Goal: Information Seeking & Learning: Learn about a topic

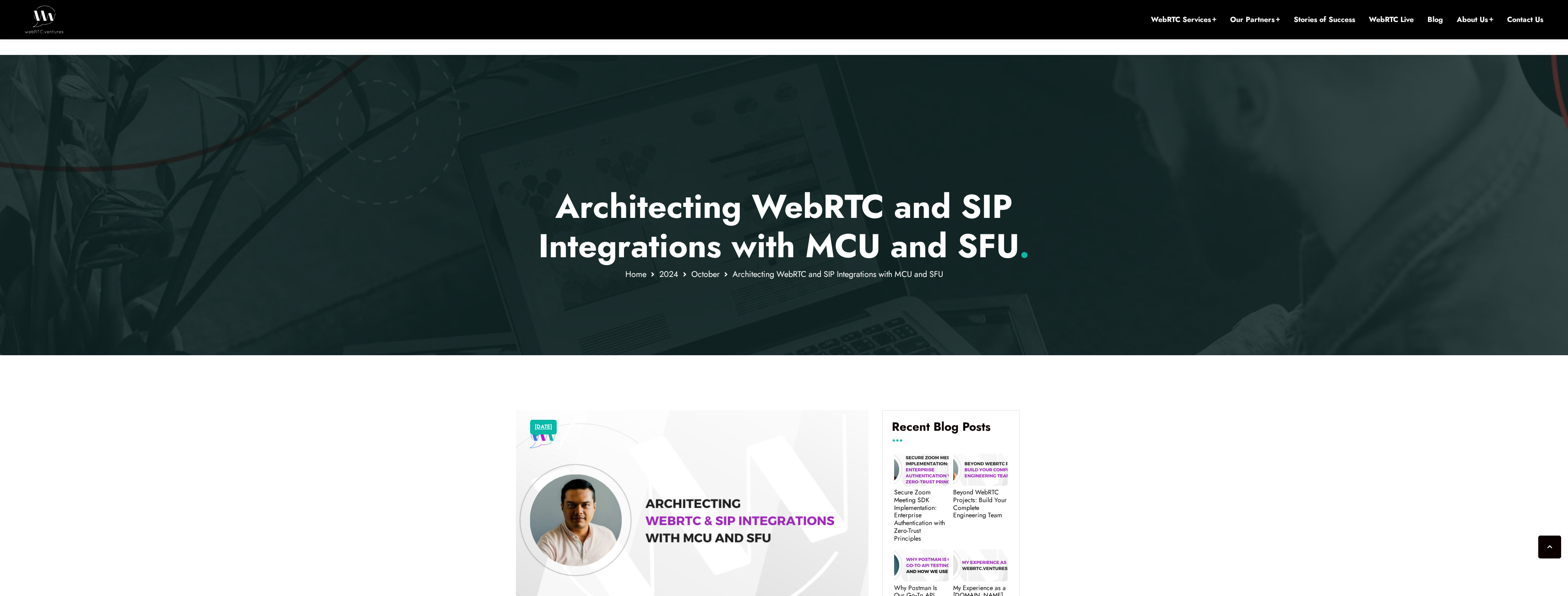
scroll to position [2090, 0]
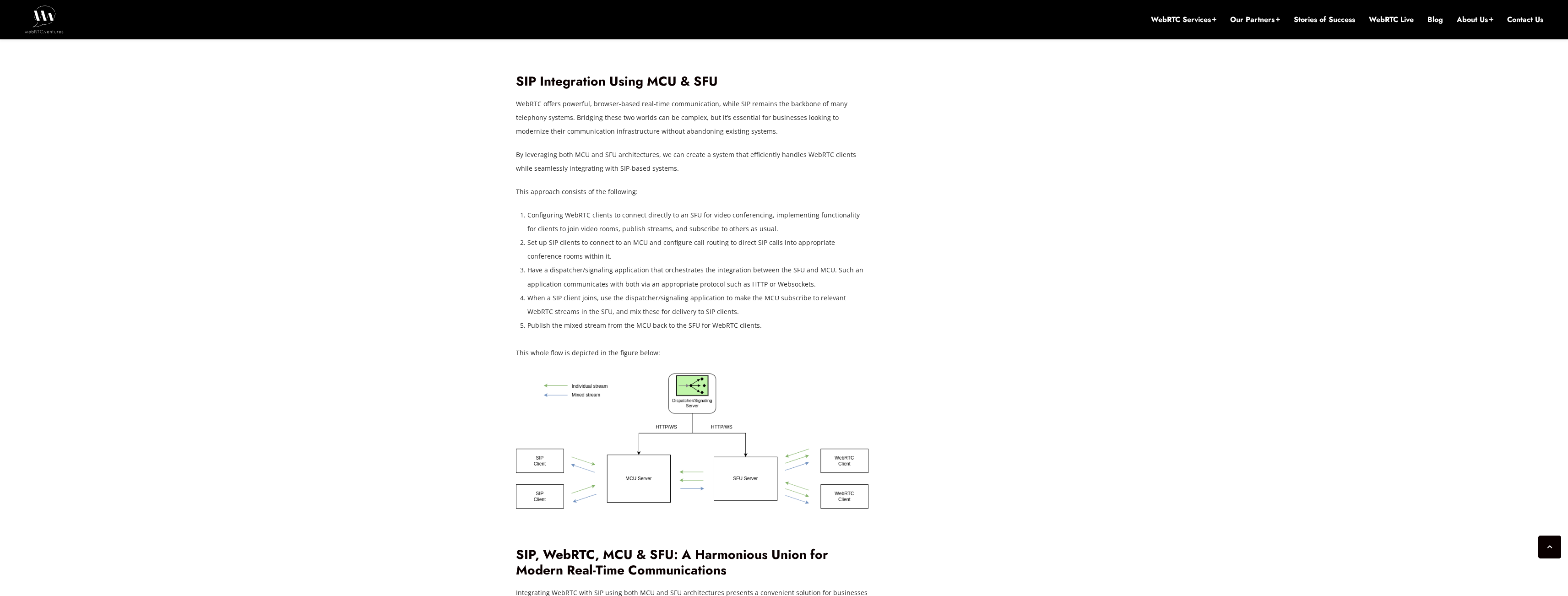
click at [627, 208] on li "Configuring WebRTC clients to connect directly to an SFU for video conferencing…" at bounding box center [697, 222] width 341 height 27
click at [573, 218] on li "Configuring WebRTC clients to connect directly to an SFU for video conferencing…" at bounding box center [697, 222] width 341 height 27
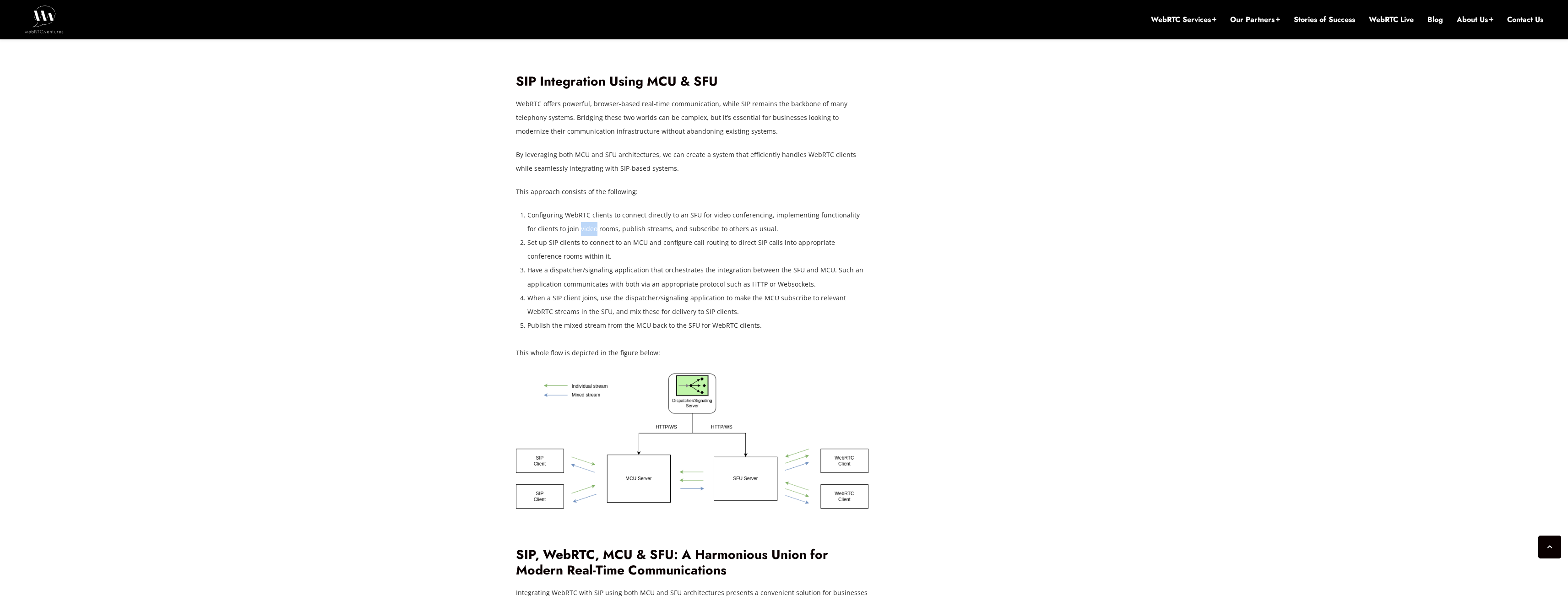
click at [573, 218] on li "Configuring WebRTC clients to connect directly to an SFU for video conferencing…" at bounding box center [697, 222] width 341 height 27
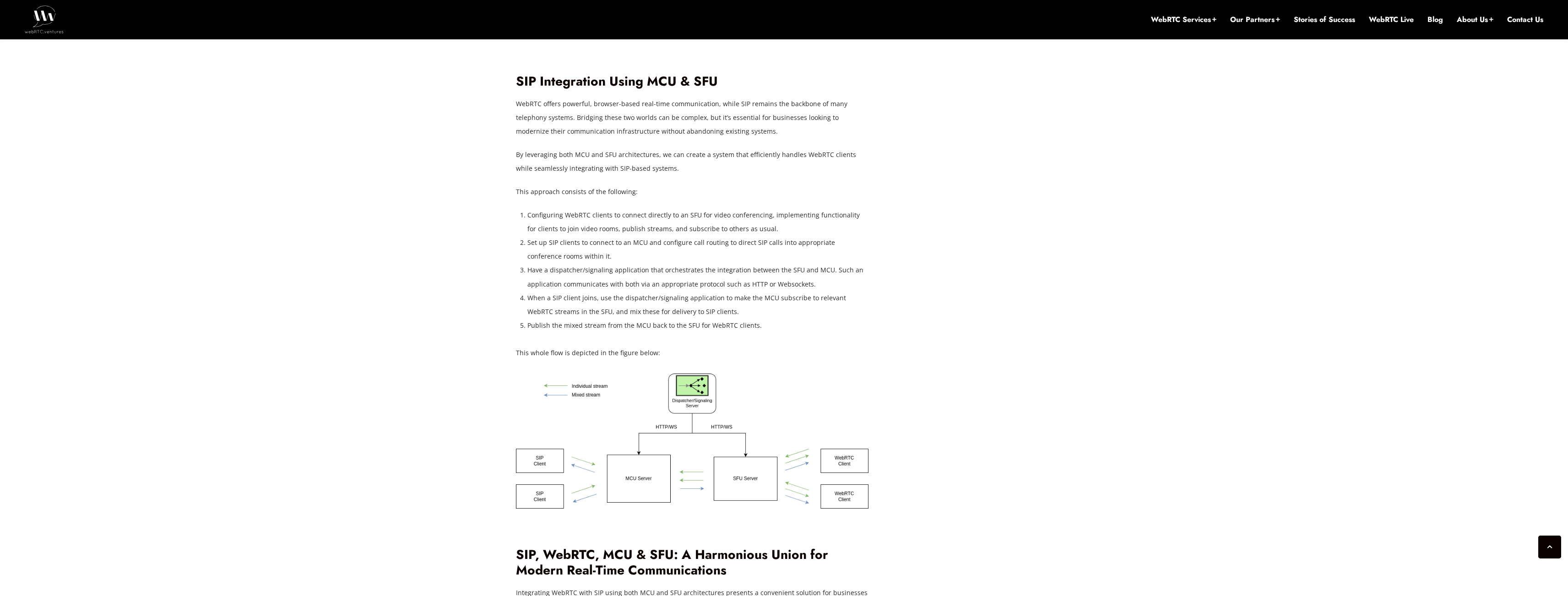
click at [604, 235] on li "Set up SIP clients to connect to an MCU and configure call routing to direct SI…" at bounding box center [697, 249] width 341 height 27
click at [603, 235] on li "Set up SIP clients to connect to an MCU and configure call routing to direct SI…" at bounding box center [697, 249] width 341 height 27
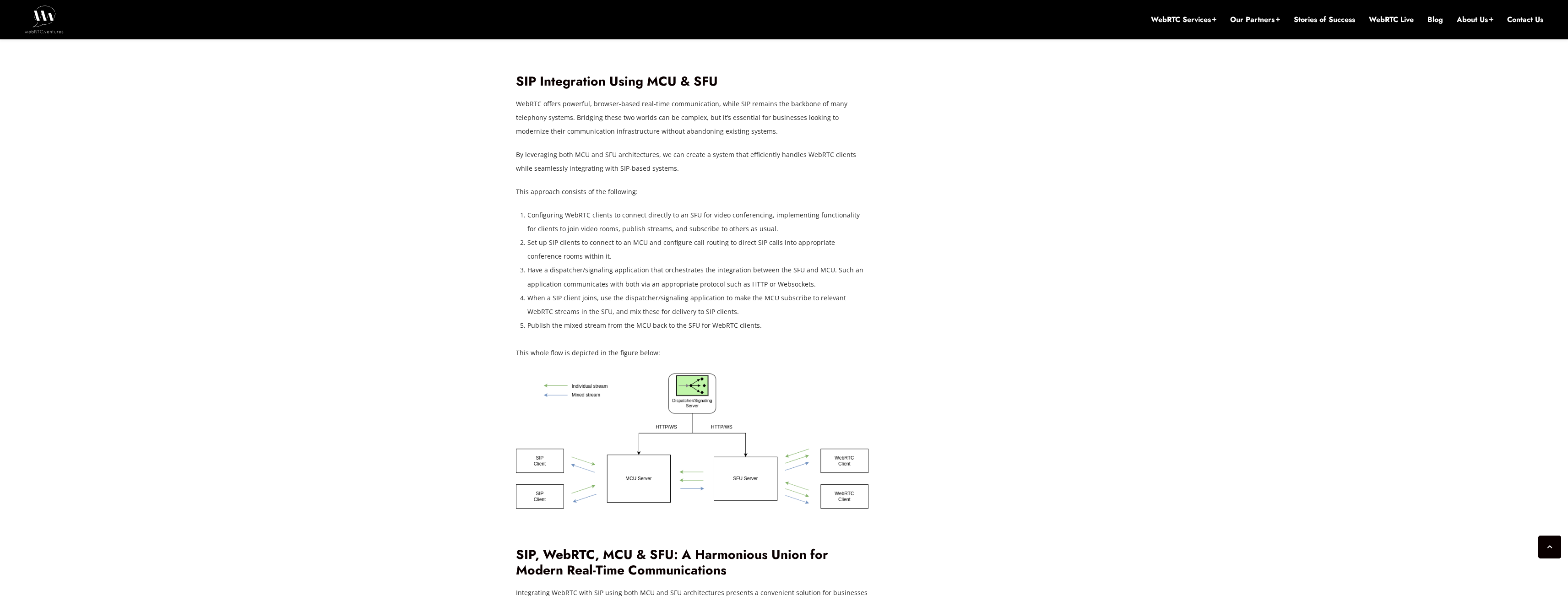
click at [603, 235] on li "Set up SIP clients to connect to an MCU and configure call routing to direct SI…" at bounding box center [697, 249] width 341 height 27
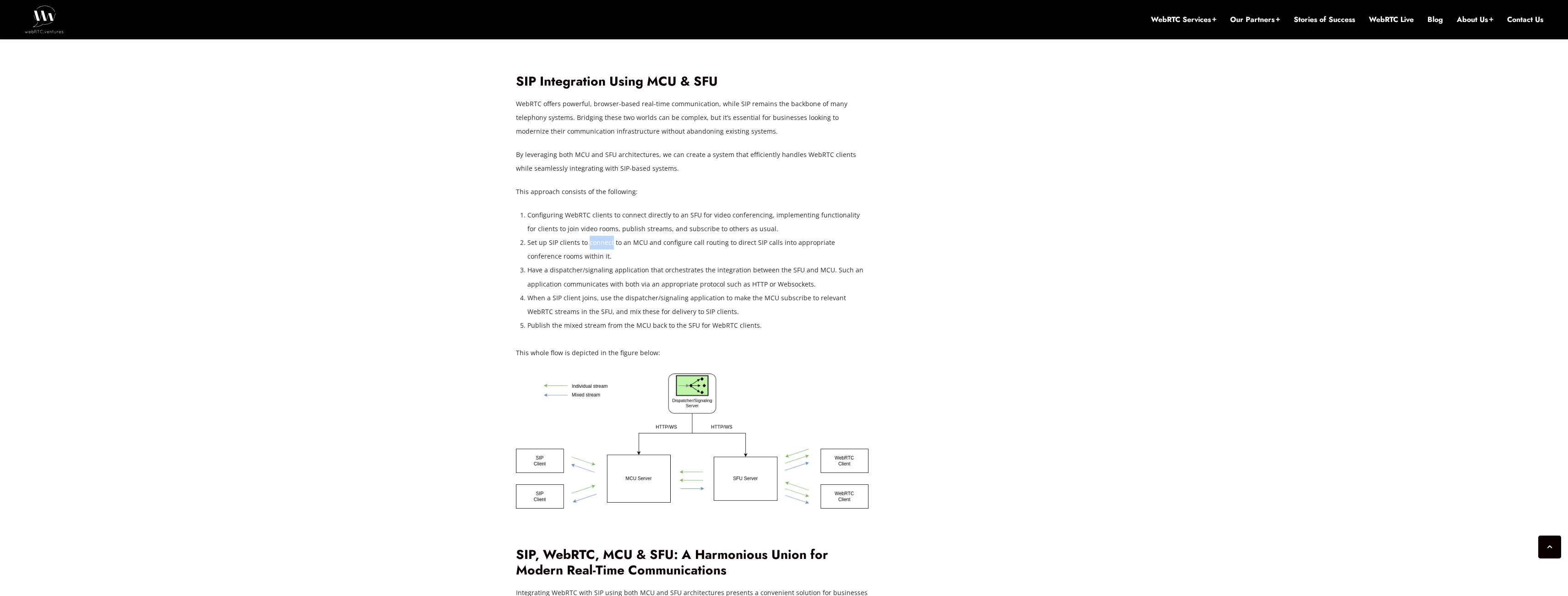
click at [603, 235] on li "Set up SIP clients to connect to an MCU and configure call routing to direct SI…" at bounding box center [697, 249] width 341 height 27
click at [595, 263] on li "Have a dispatcher/signaling application that orchestrates the integration betwe…" at bounding box center [697, 277] width 341 height 27
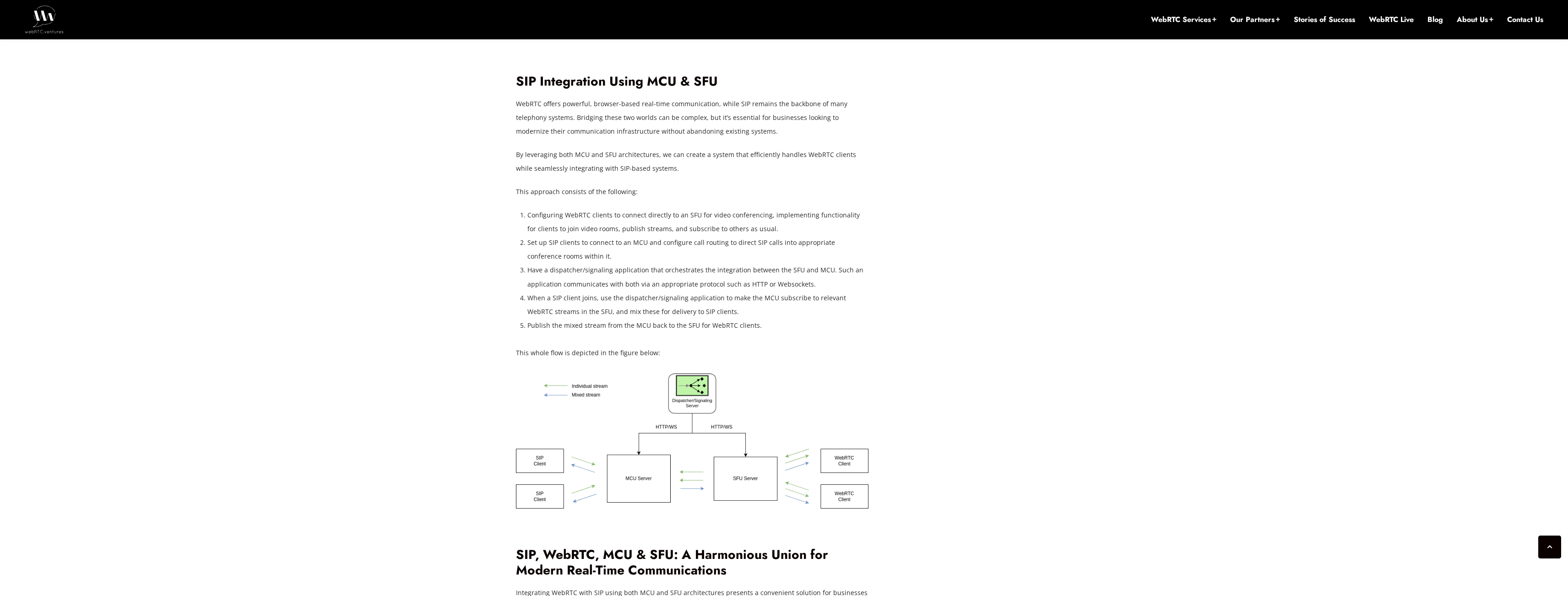
click at [595, 263] on li "Have a dispatcher/signaling application that orchestrates the integration betwe…" at bounding box center [697, 277] width 341 height 27
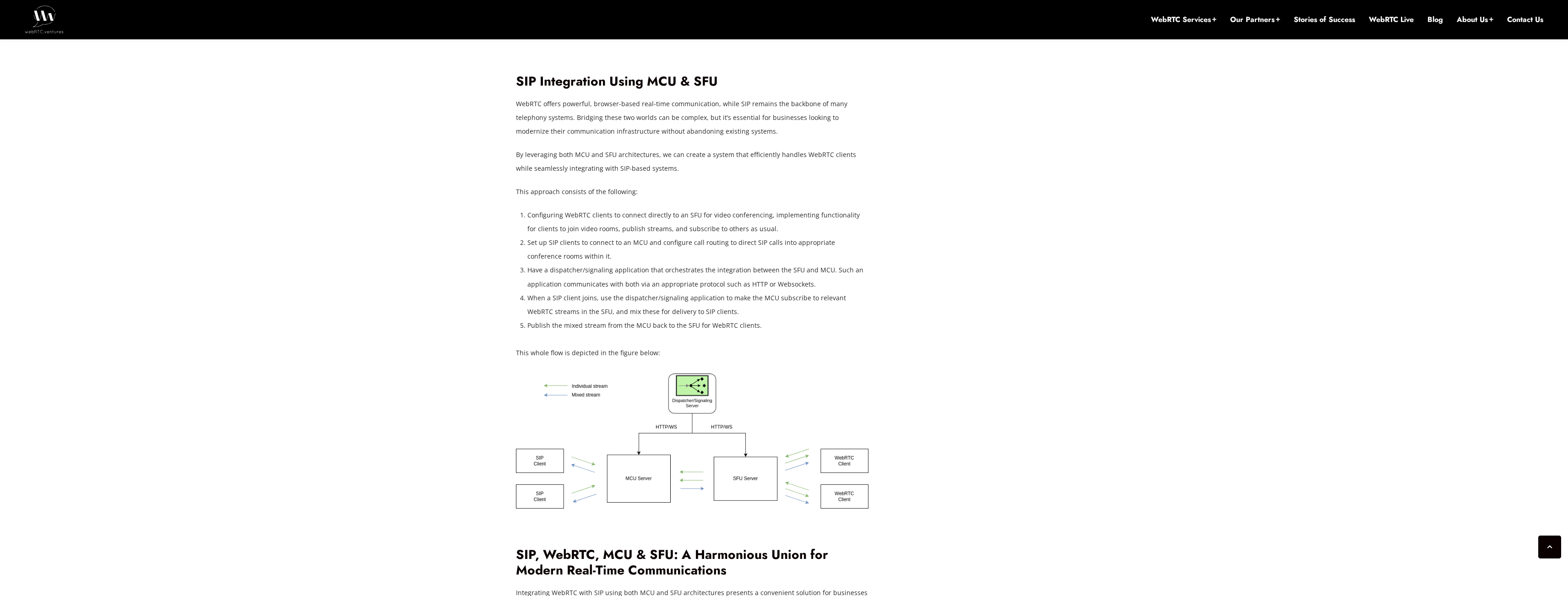
click at [595, 263] on li "Have a dispatcher/signaling application that orchestrates the integration betwe…" at bounding box center [697, 277] width 341 height 27
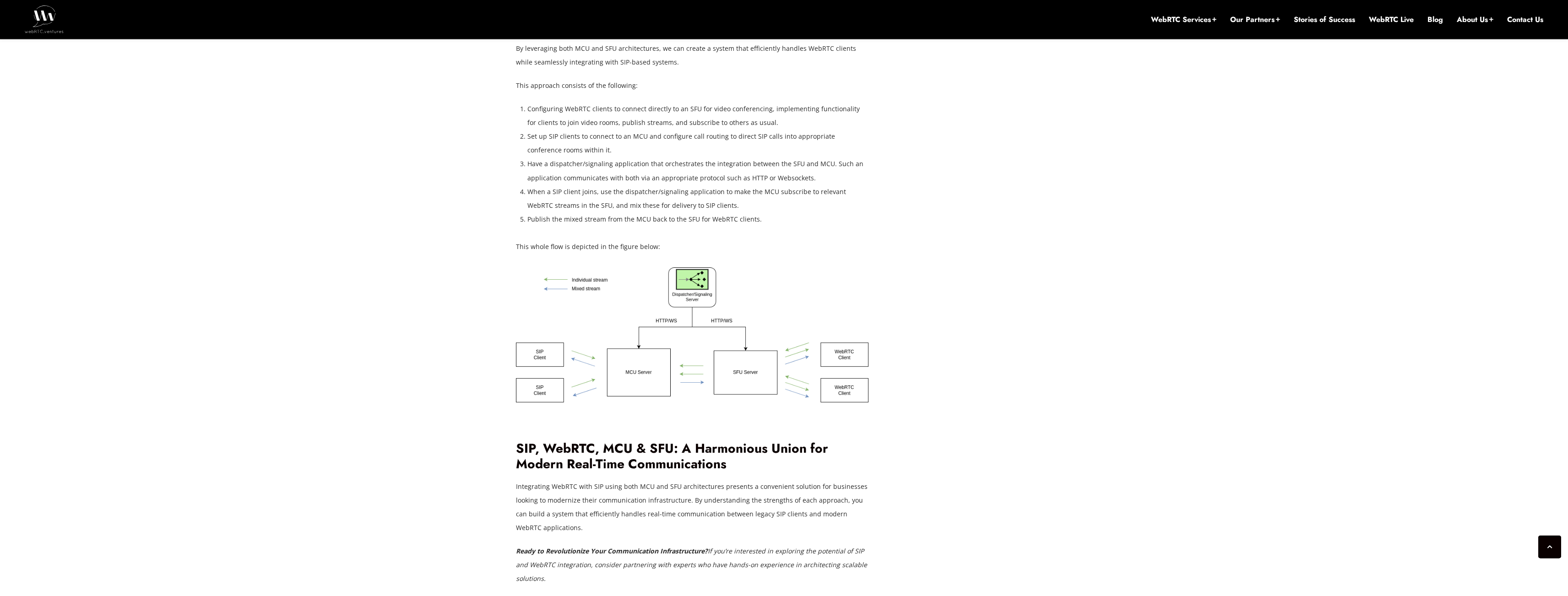
scroll to position [2171, 0]
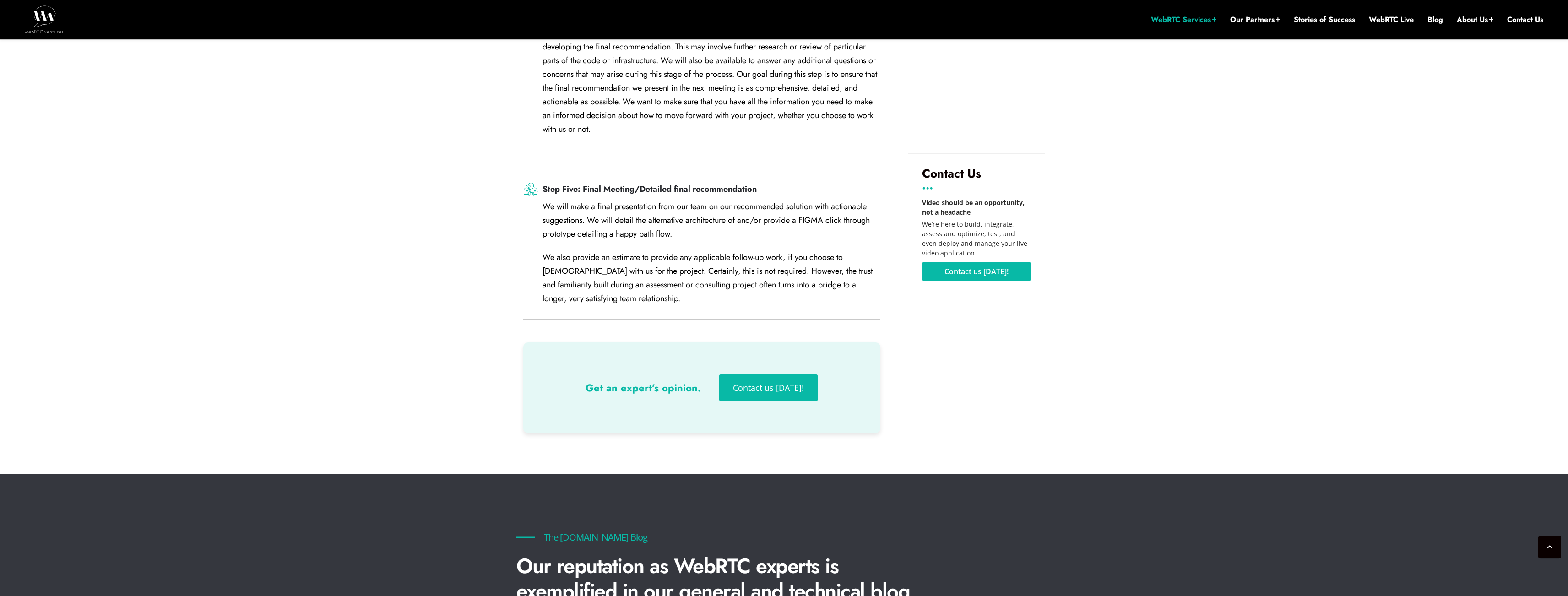
scroll to position [1487, 0]
